Goal: Check status: Check status

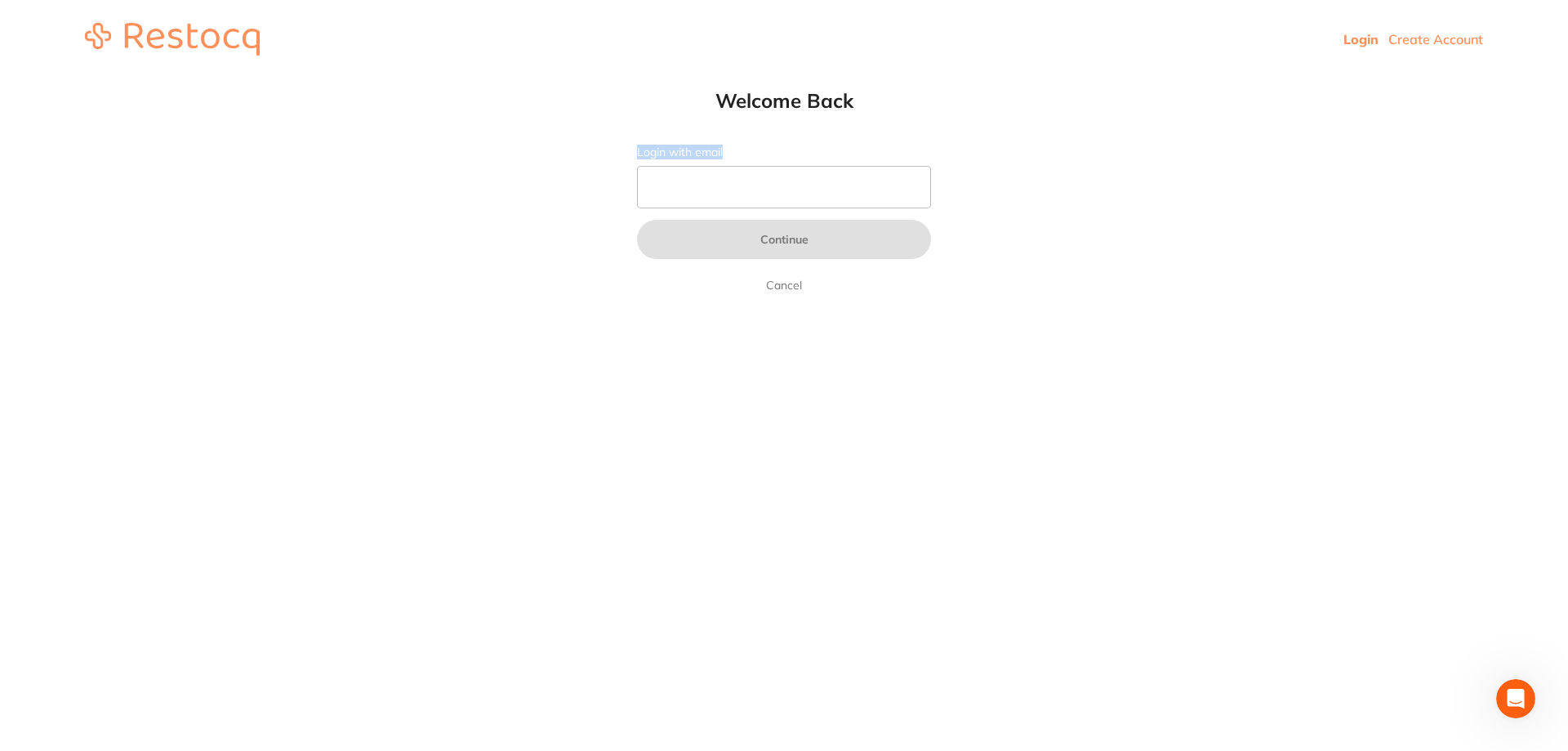
drag, startPoint x: 728, startPoint y: 161, endPoint x: 720, endPoint y: 169, distance: 11.3
click at [720, 169] on form "Login with email Continue Cancel" at bounding box center [784, 220] width 294 height 150
click at [717, 186] on input "Login with email" at bounding box center [784, 187] width 294 height 43
type input "[EMAIL_ADDRESS][DOMAIN_NAME]"
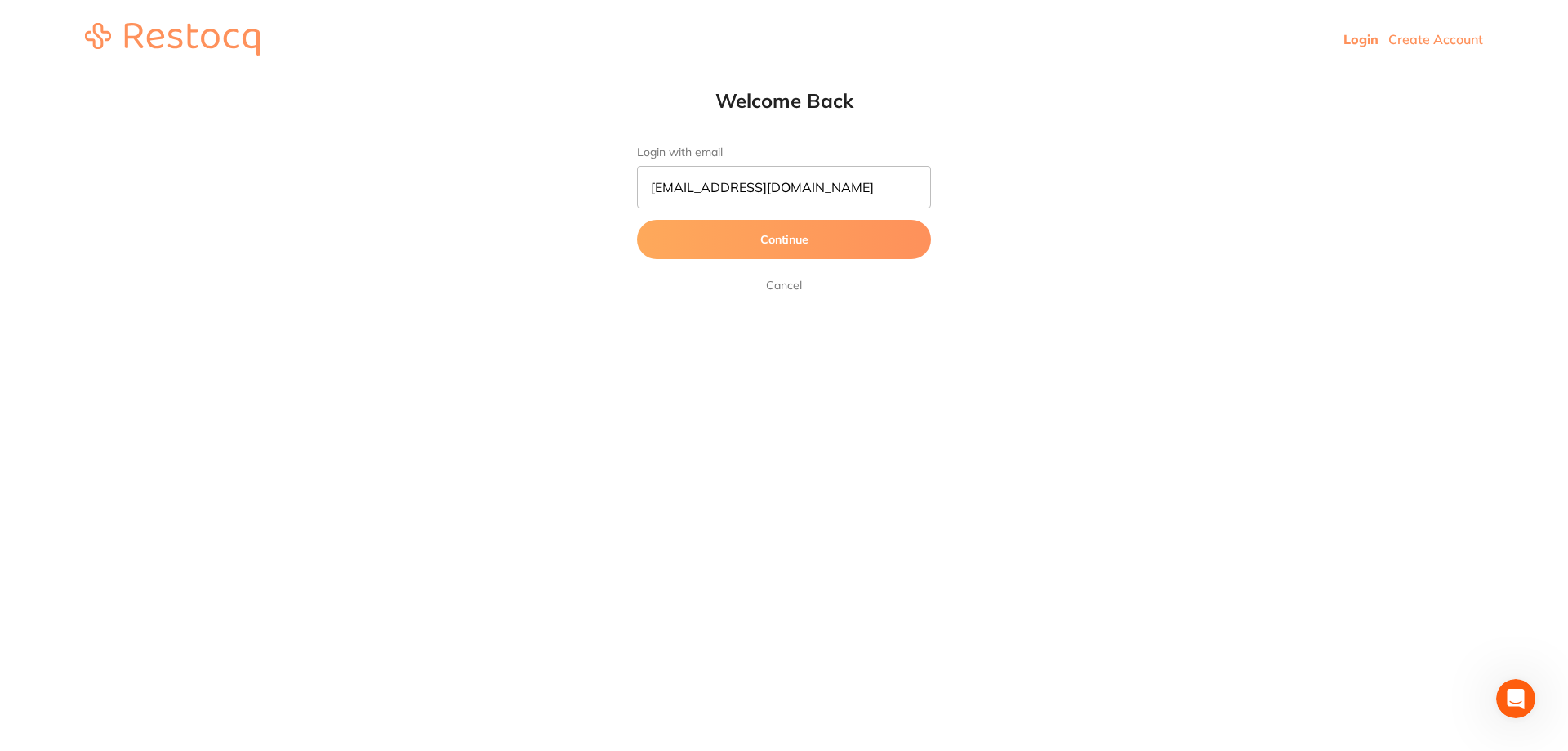
click at [733, 243] on button "Continue" at bounding box center [784, 239] width 294 height 39
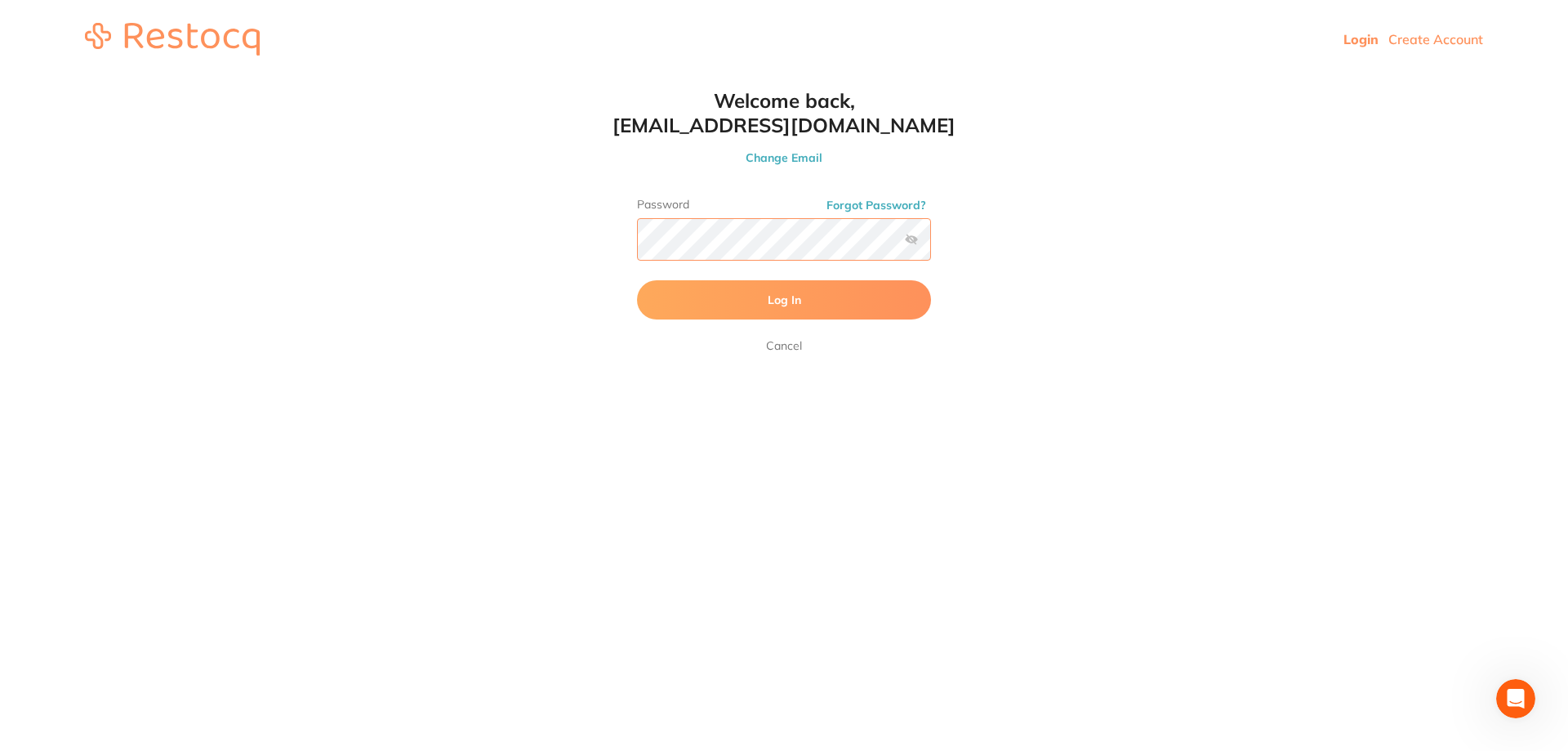
click at [637, 280] on button "Log In" at bounding box center [784, 299] width 294 height 39
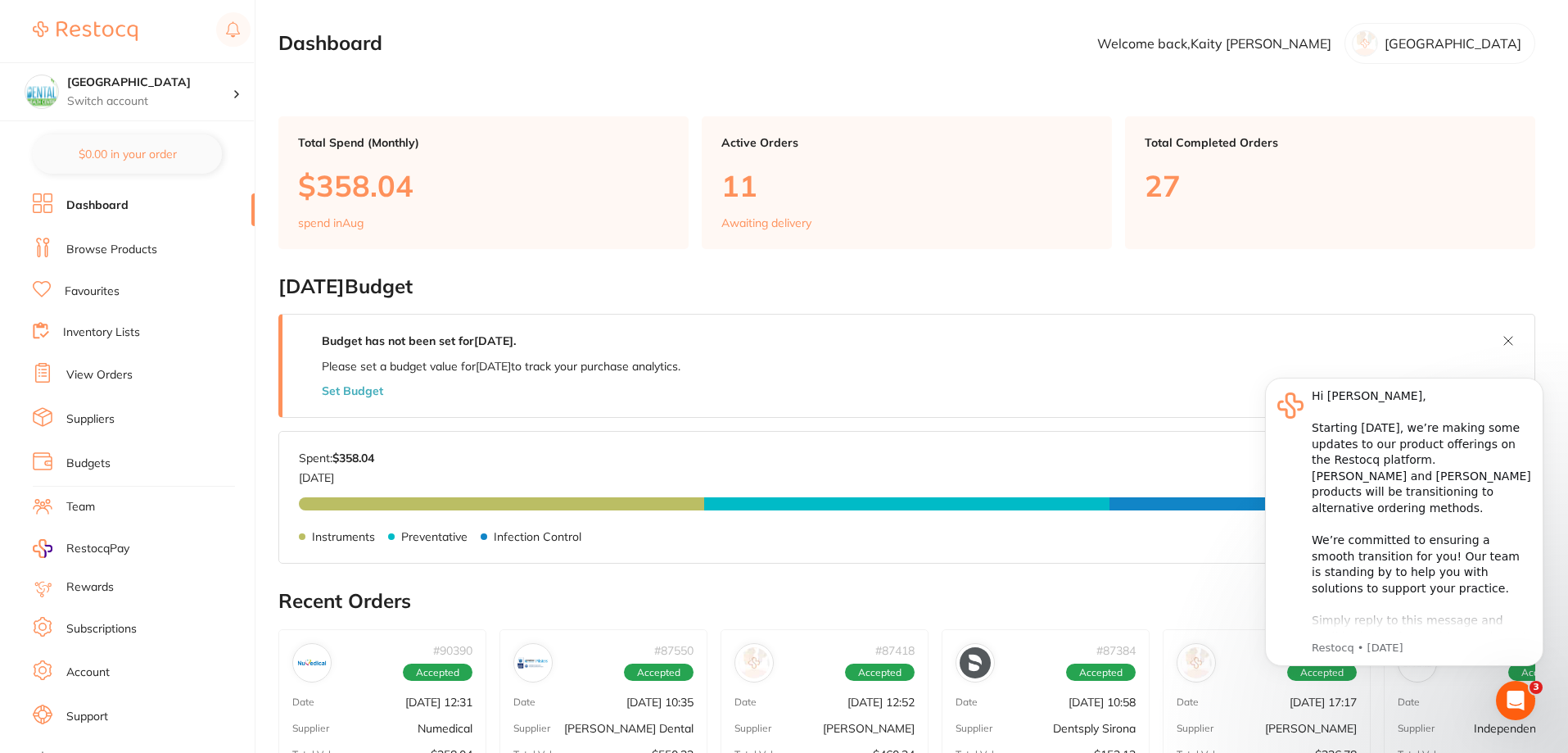
click at [127, 379] on link "View Orders" at bounding box center [100, 375] width 67 height 16
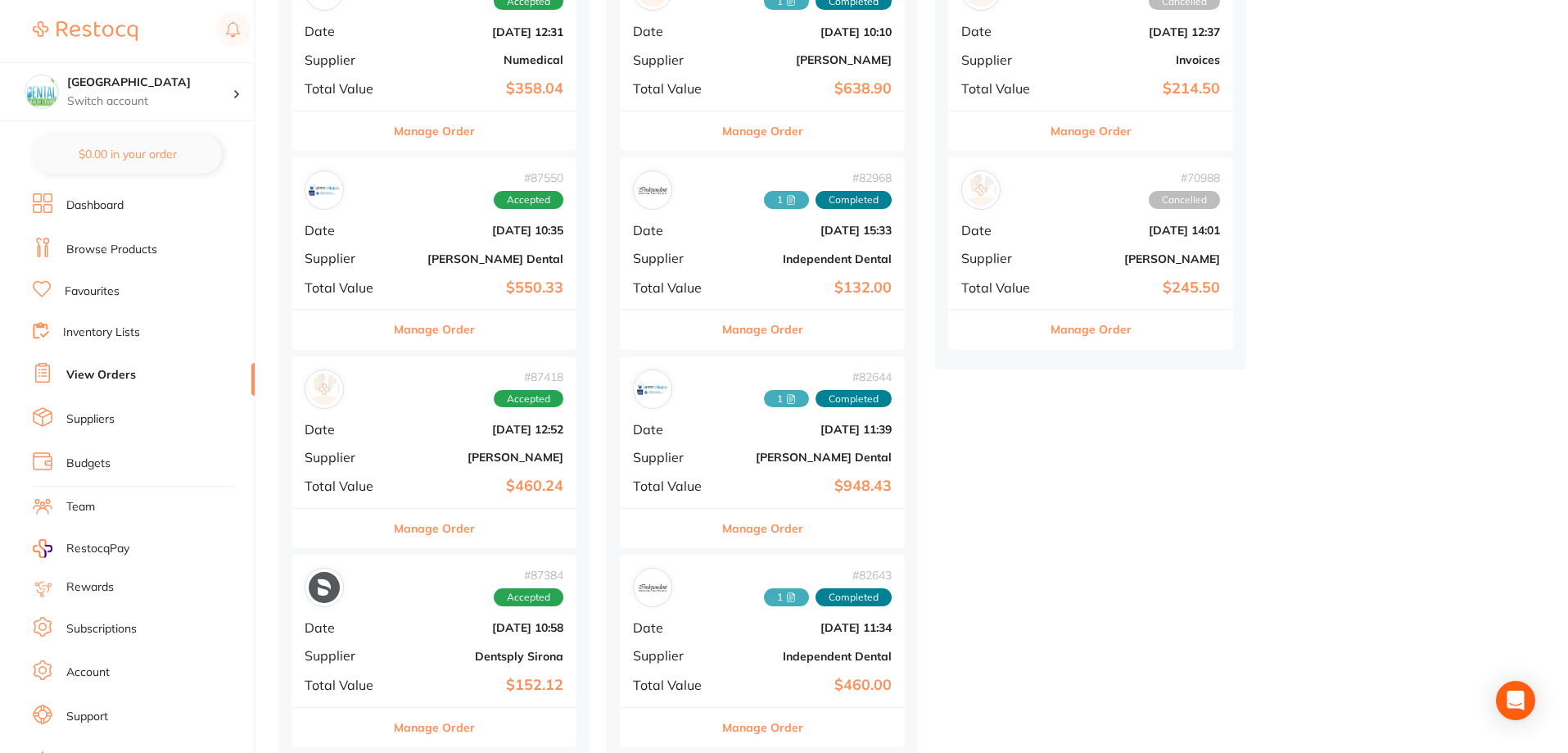
scroll to position [327, 0]
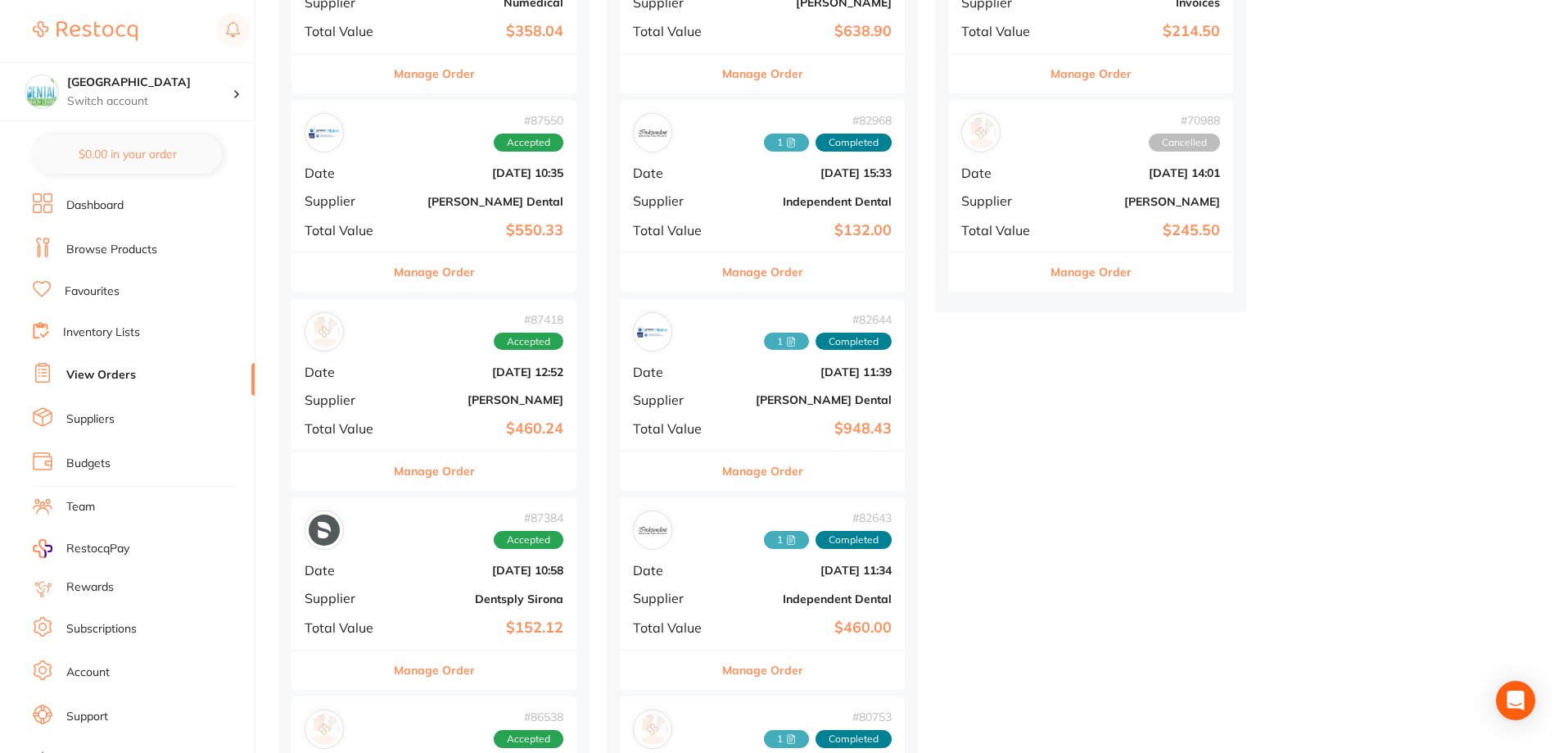
click at [412, 394] on b "[PERSON_NAME]" at bounding box center [481, 400] width 164 height 13
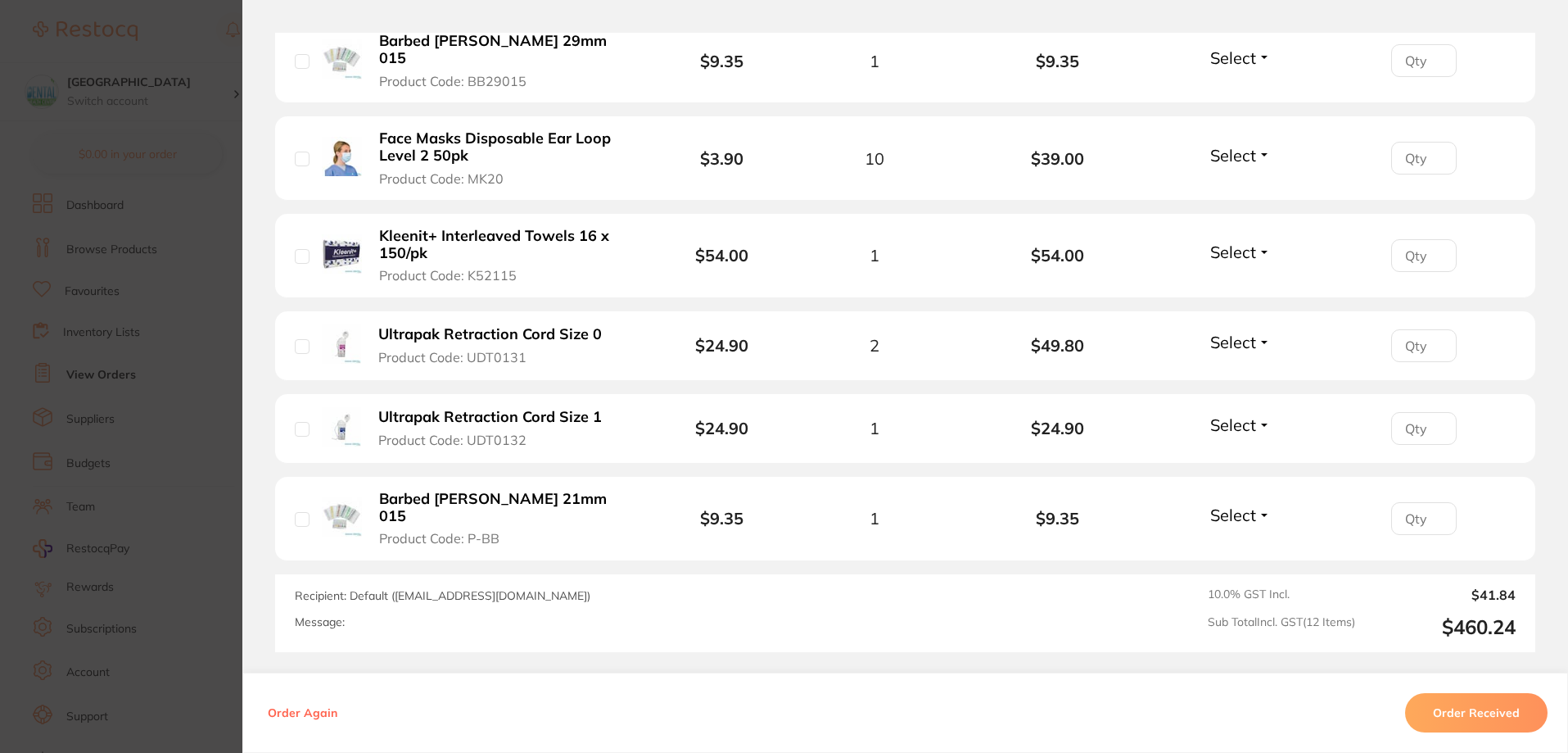
scroll to position [1237, 0]
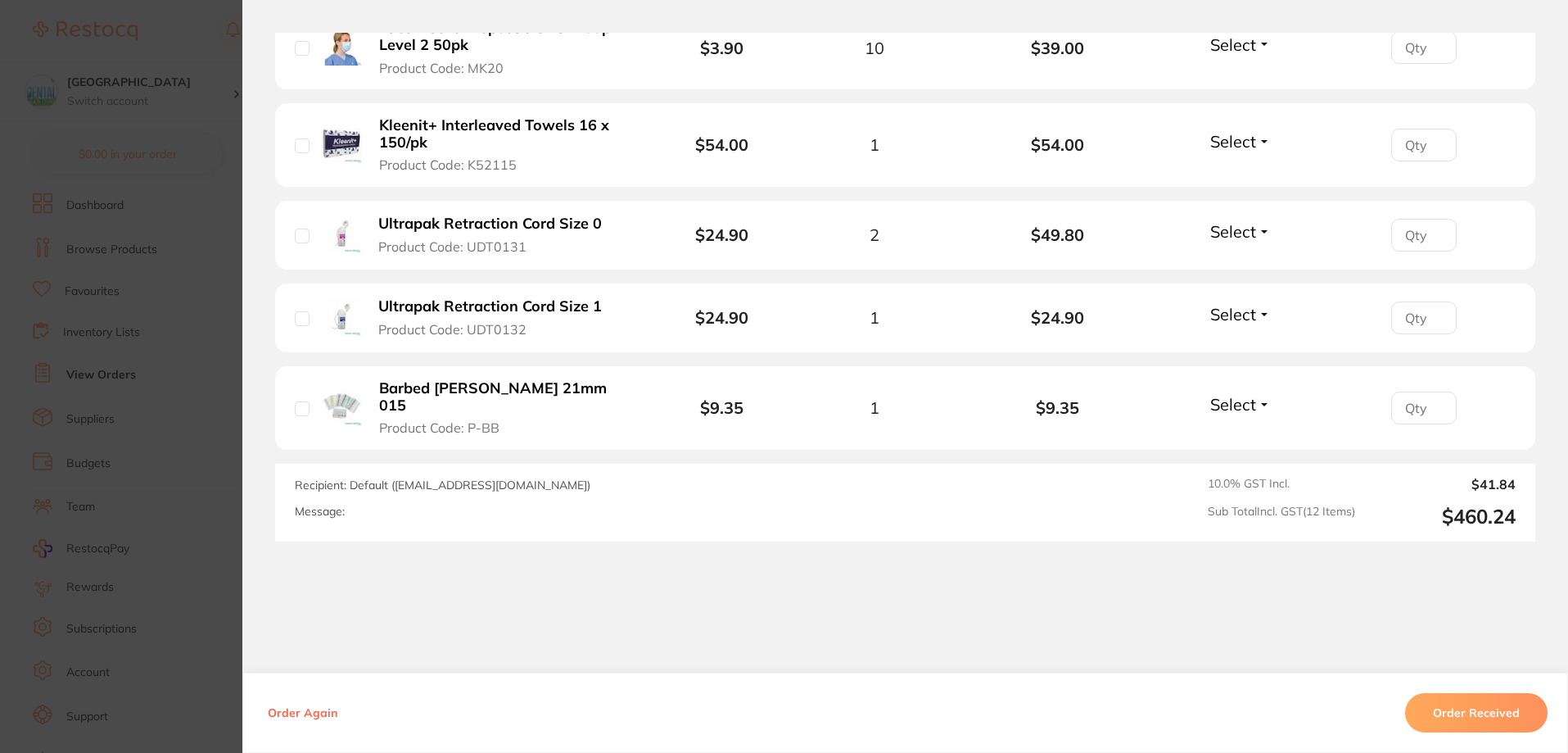
click at [191, 360] on section "Order ID: Restocq- 87418 Order Information Accepted Order Order Date [DATE] 12:…" at bounding box center [784, 376] width 1568 height 753
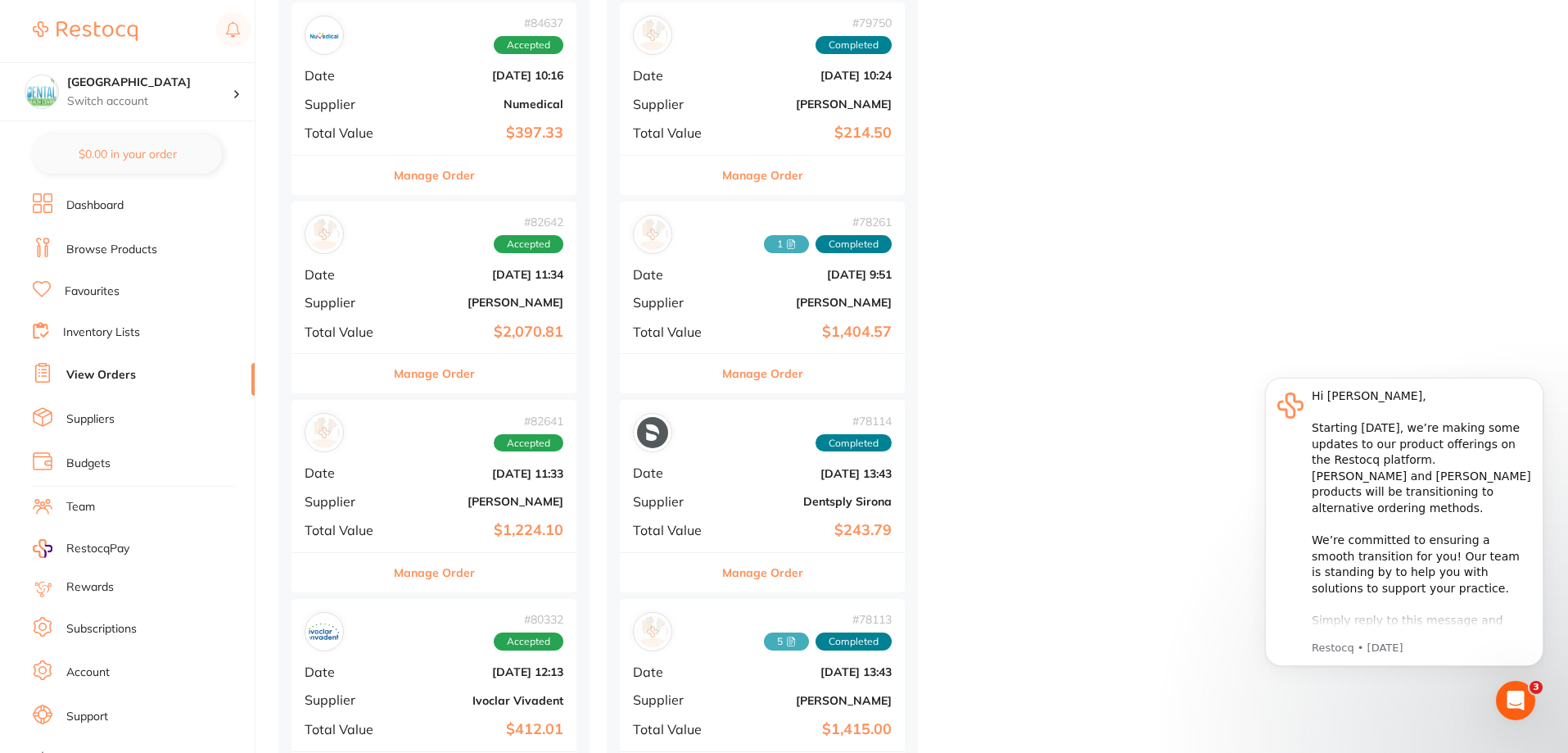
scroll to position [1638, 0]
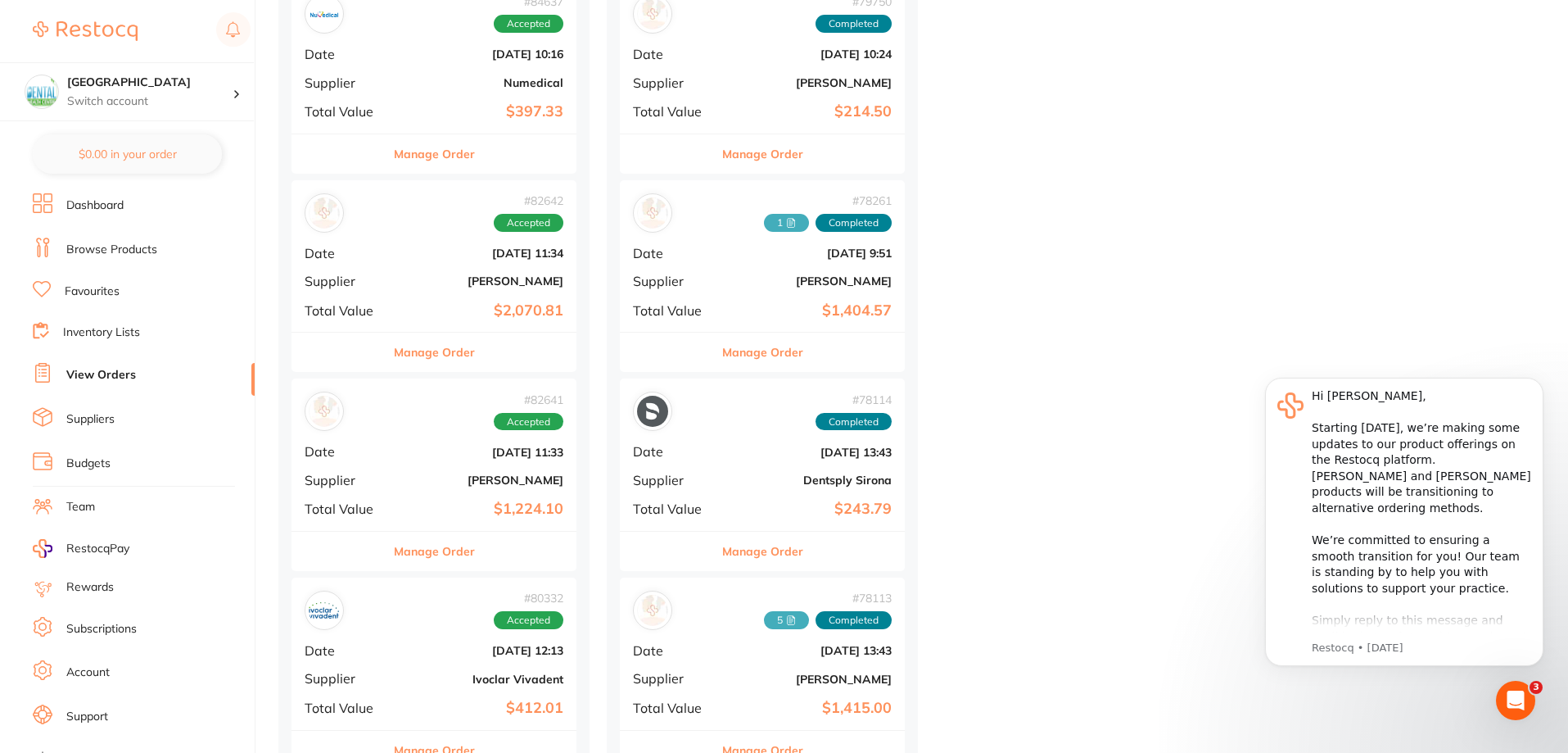
click at [458, 487] on div "# 82641 Accepted Date [DATE] 11:33 Supplier [PERSON_NAME] Total Value $1,224.10" at bounding box center [434, 454] width 285 height 151
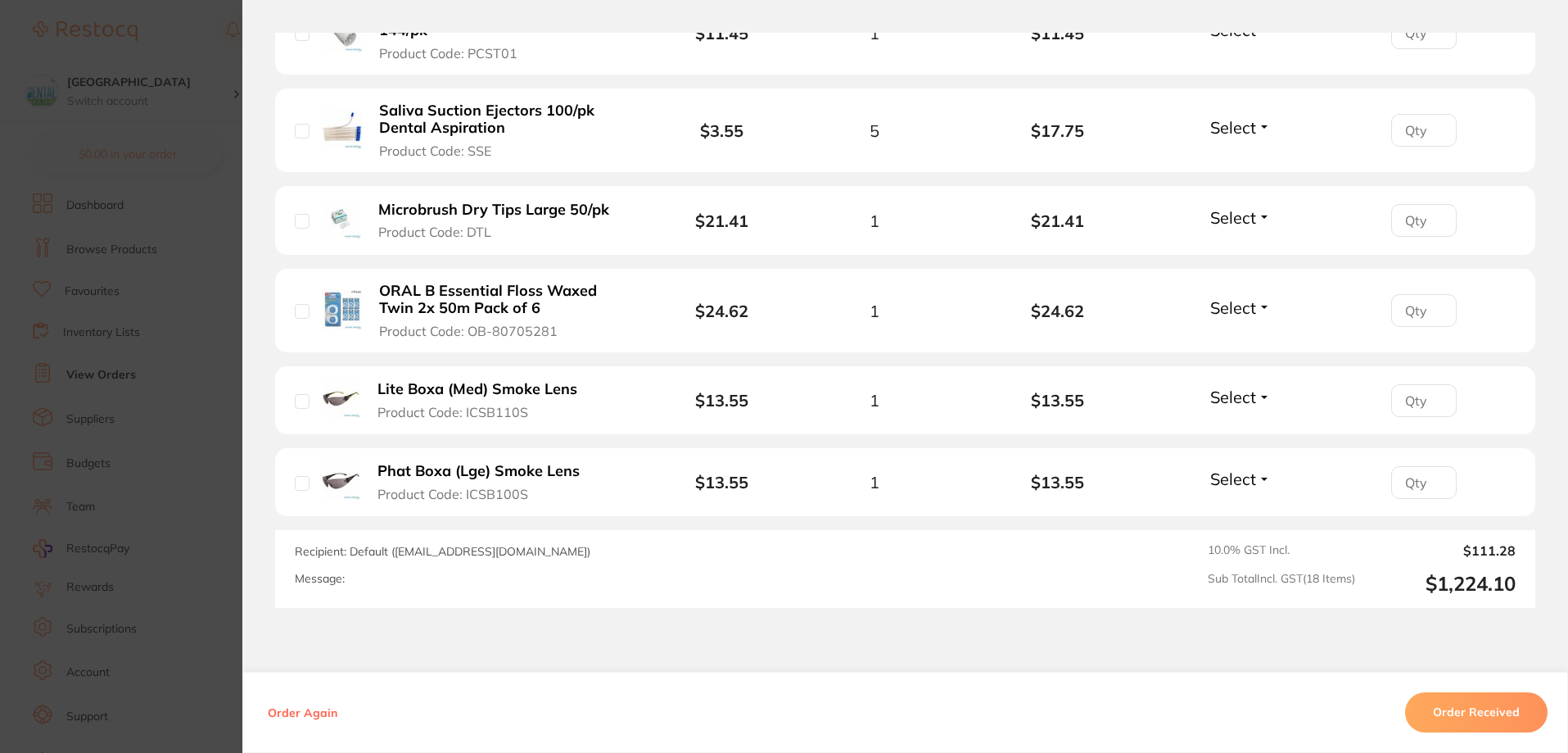
click at [40, 426] on section "Order ID: Restocq- 82641 Order Information Accepted Order Order Date [DATE] 11:…" at bounding box center [784, 376] width 1568 height 753
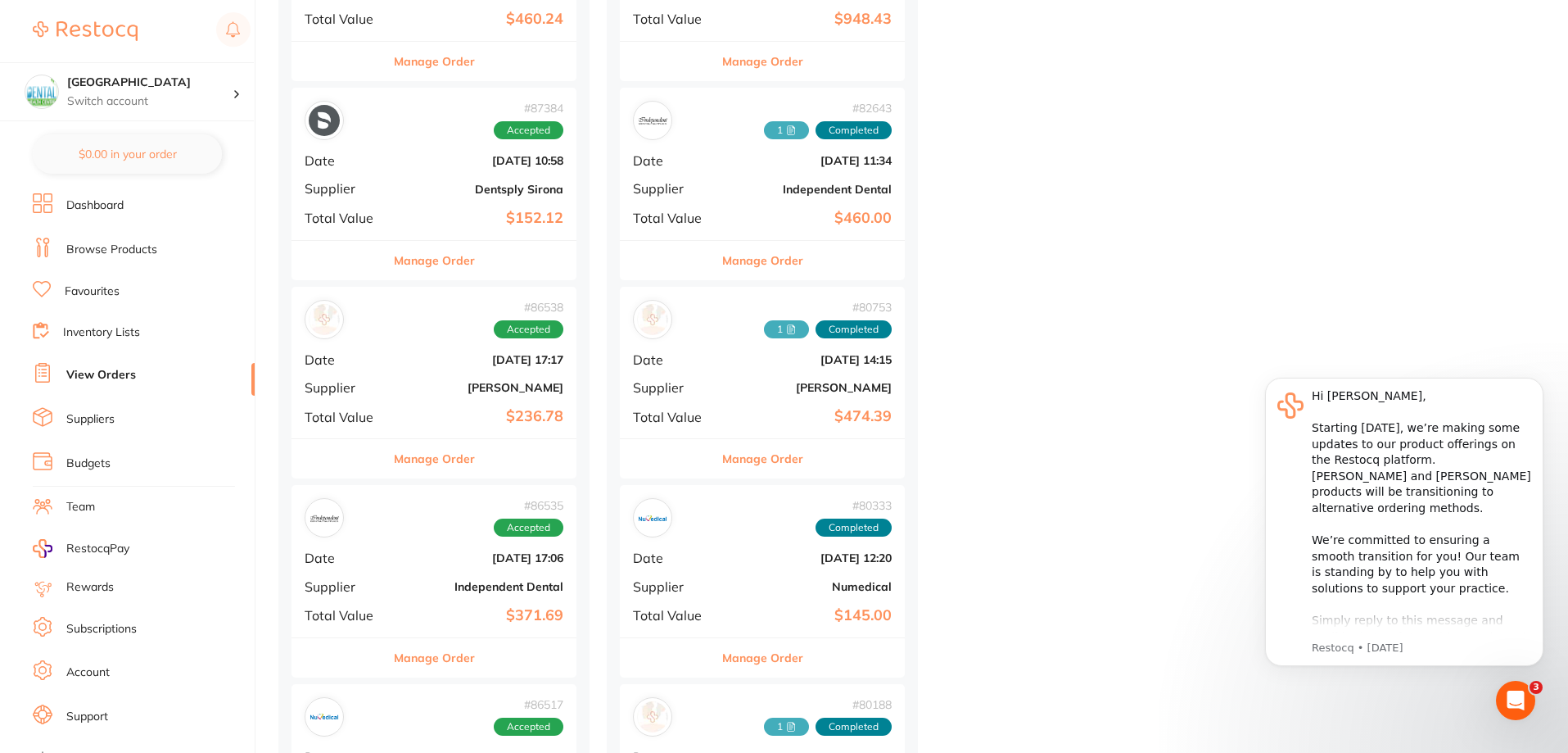
click at [461, 333] on div "# 86538 Accepted" at bounding box center [434, 319] width 259 height 39
